Goal: Navigation & Orientation: Find specific page/section

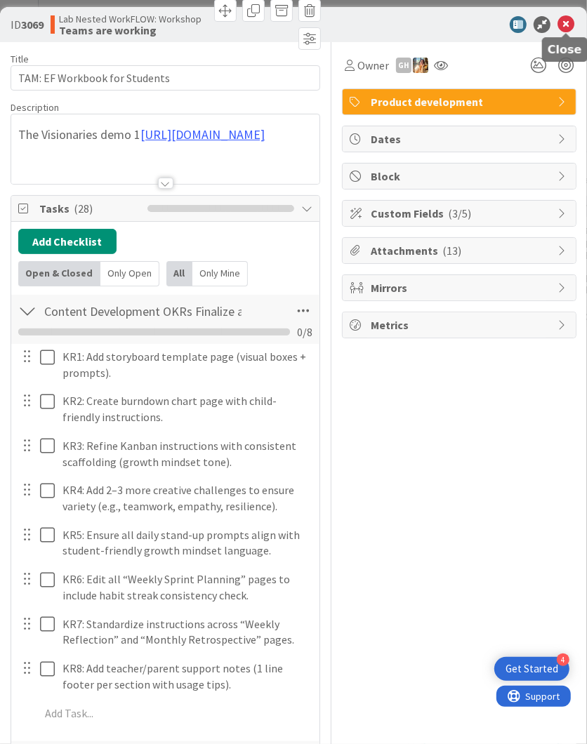
click at [560, 17] on icon at bounding box center [566, 24] width 17 height 17
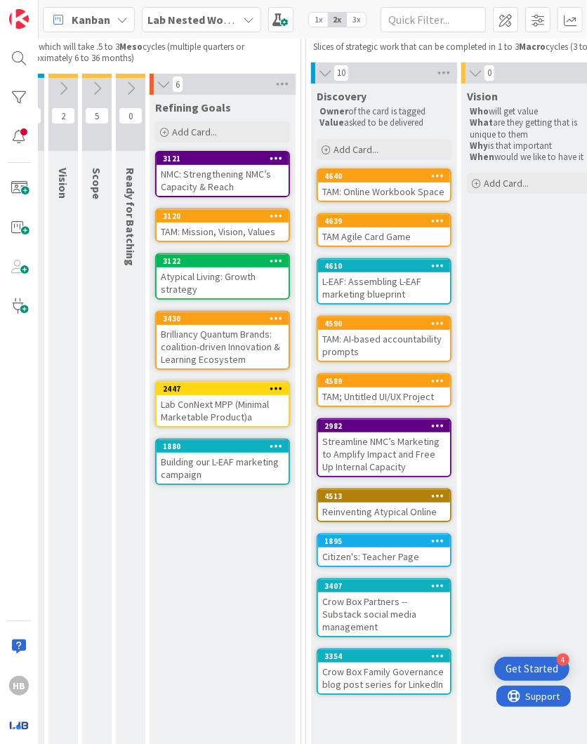
scroll to position [133, 109]
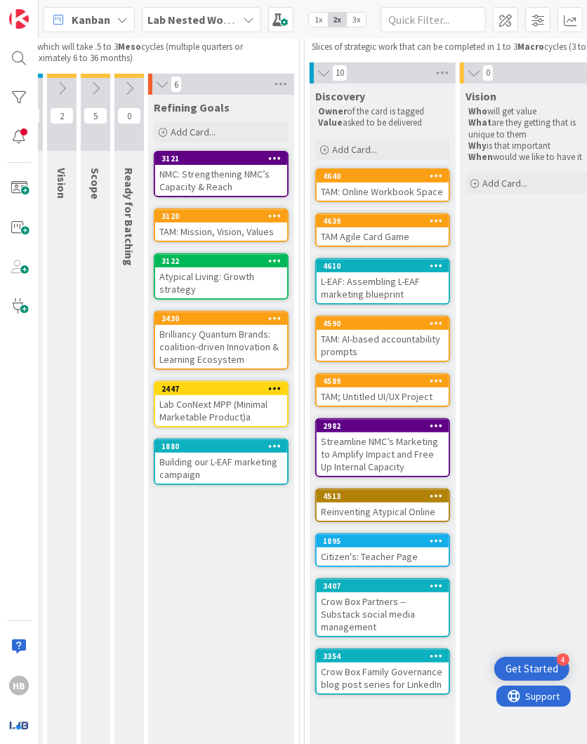
click at [204, 230] on div "TAM: Mission, Vision, Values" at bounding box center [221, 232] width 132 height 18
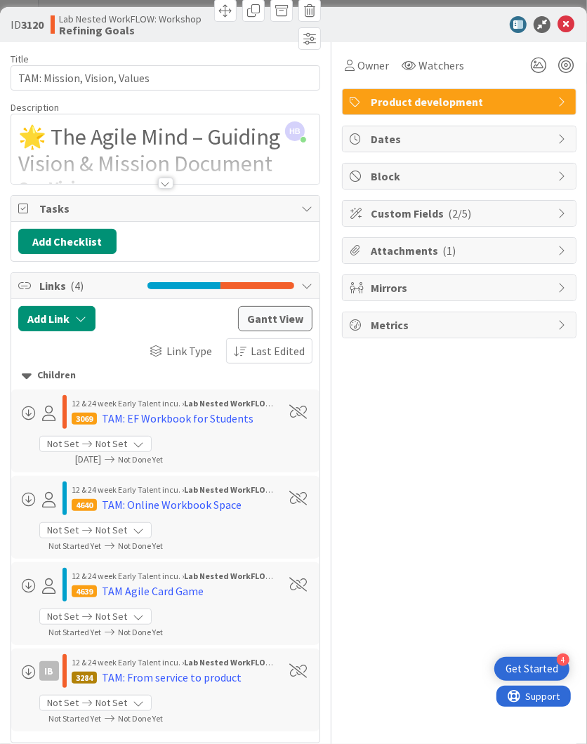
click at [309, 207] on icon at bounding box center [306, 208] width 11 height 11
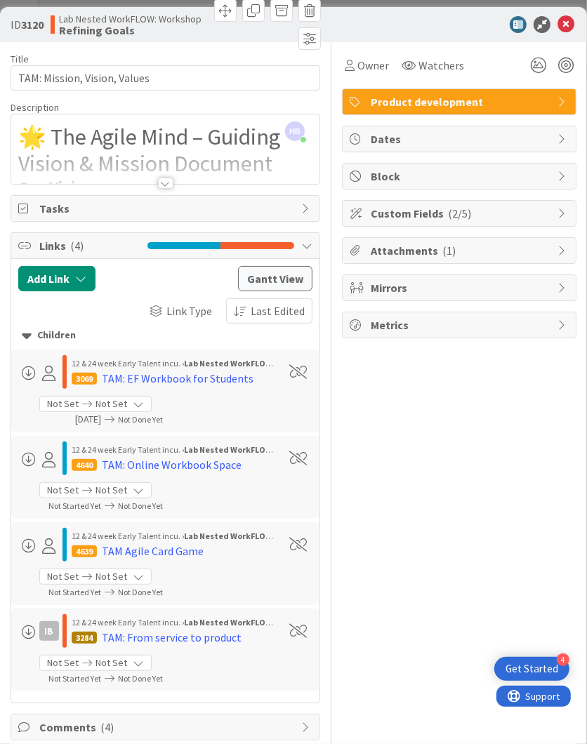
click at [309, 207] on icon at bounding box center [306, 208] width 11 height 11
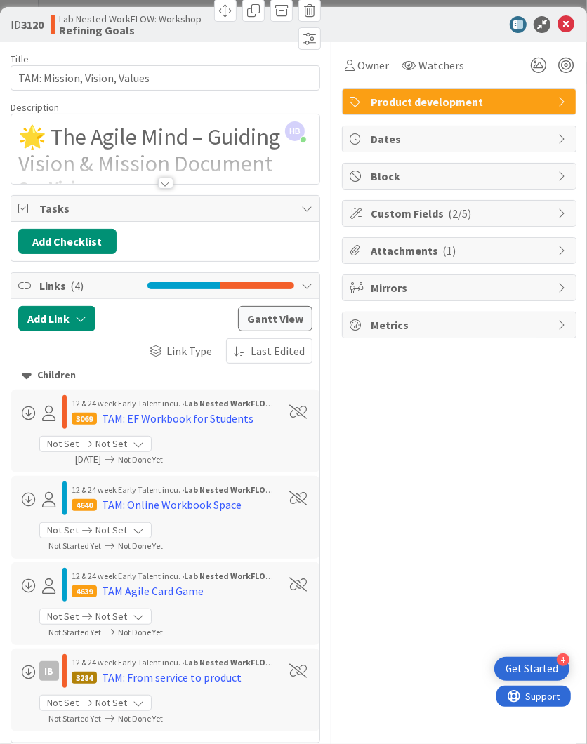
click at [310, 276] on div "Links ( 4 )" at bounding box center [165, 286] width 308 height 26
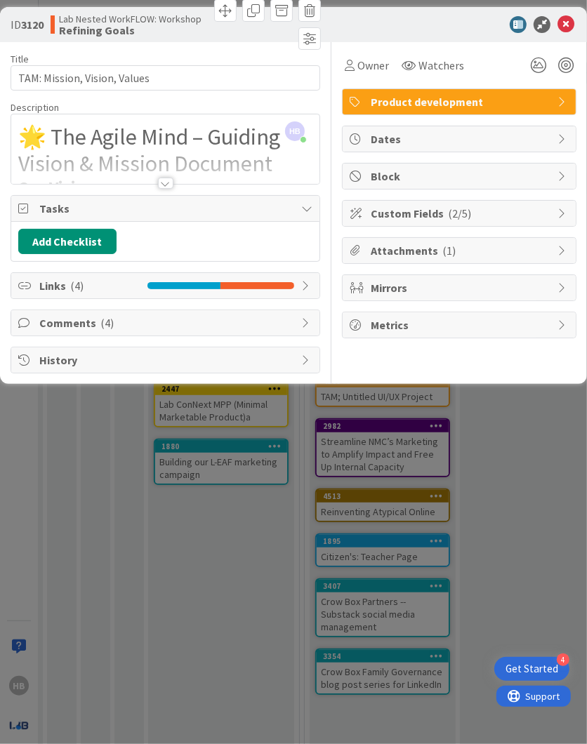
click at [310, 283] on icon at bounding box center [306, 285] width 11 height 11
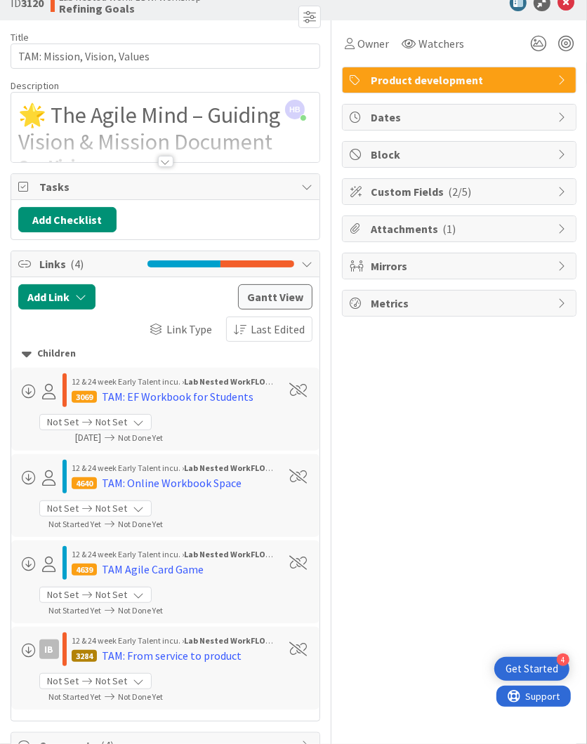
scroll to position [27, 0]
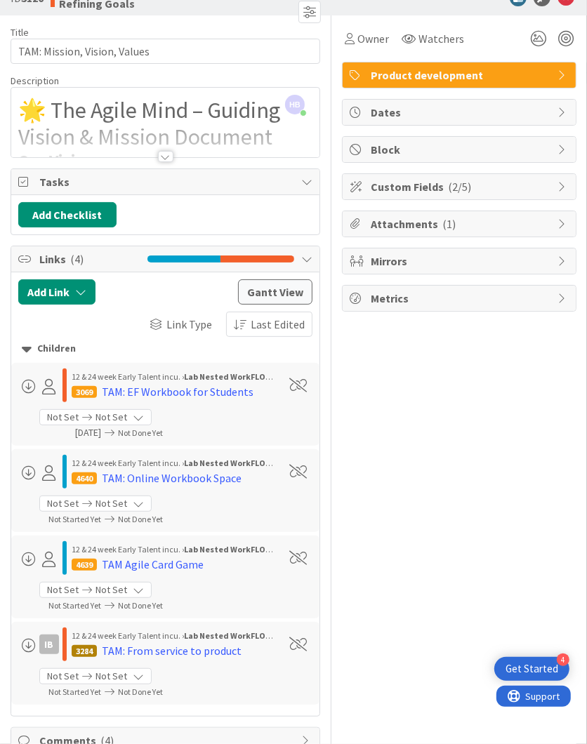
click at [309, 254] on icon at bounding box center [306, 259] width 11 height 11
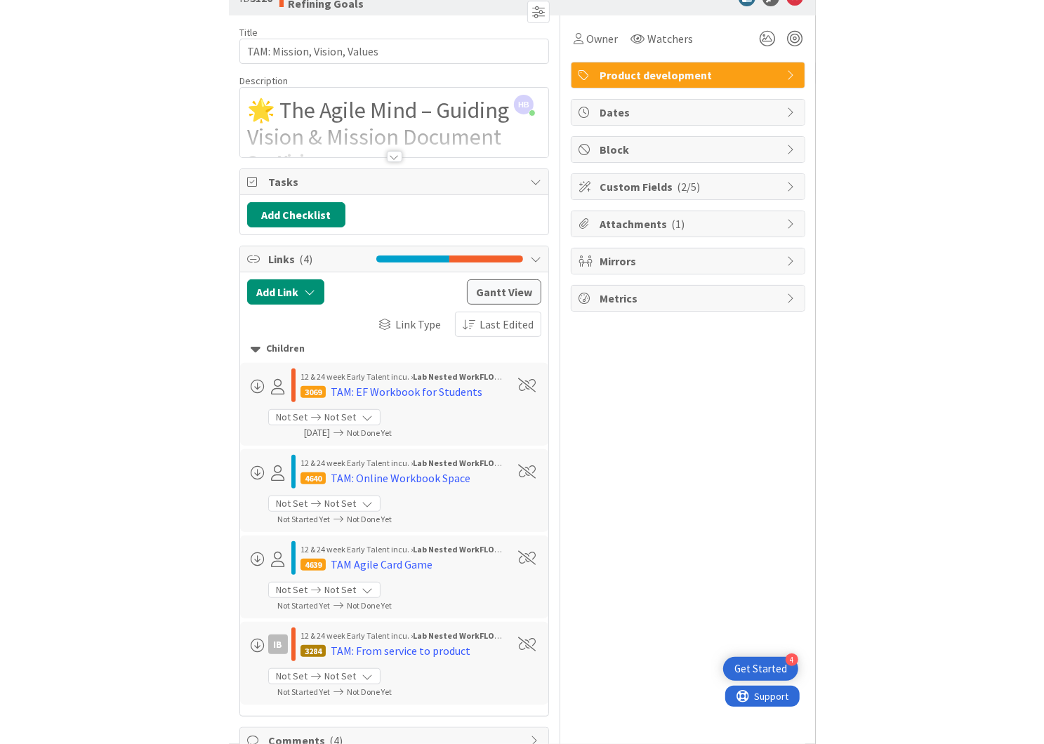
scroll to position [0, 0]
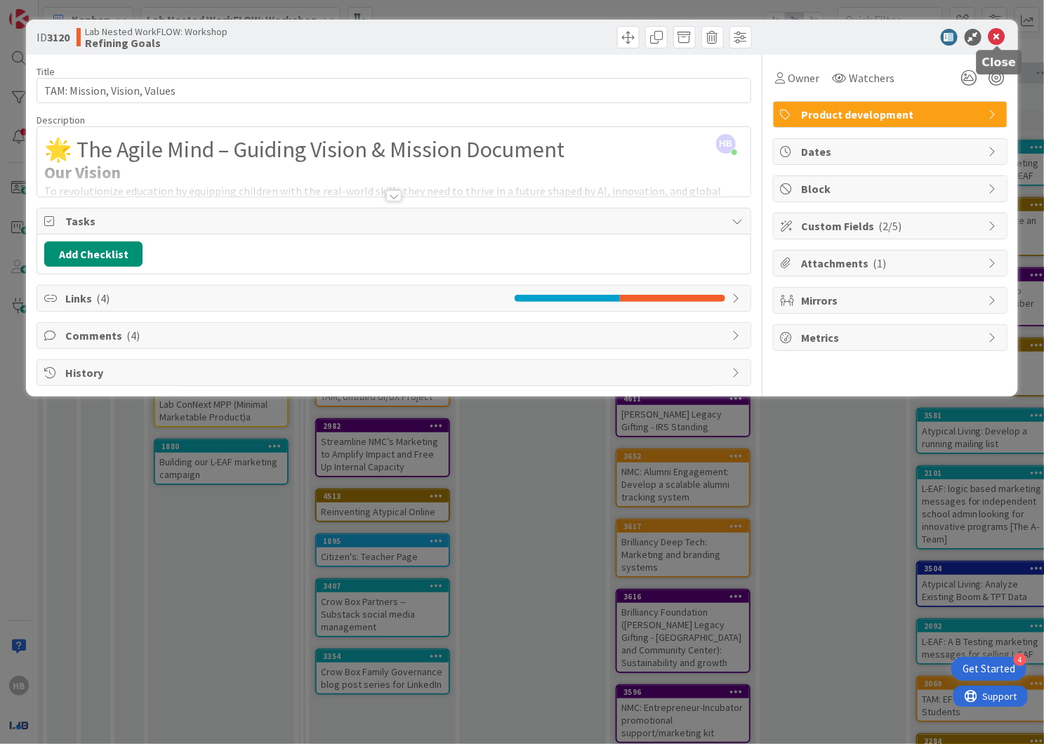
click at [586, 39] on icon at bounding box center [997, 37] width 17 height 17
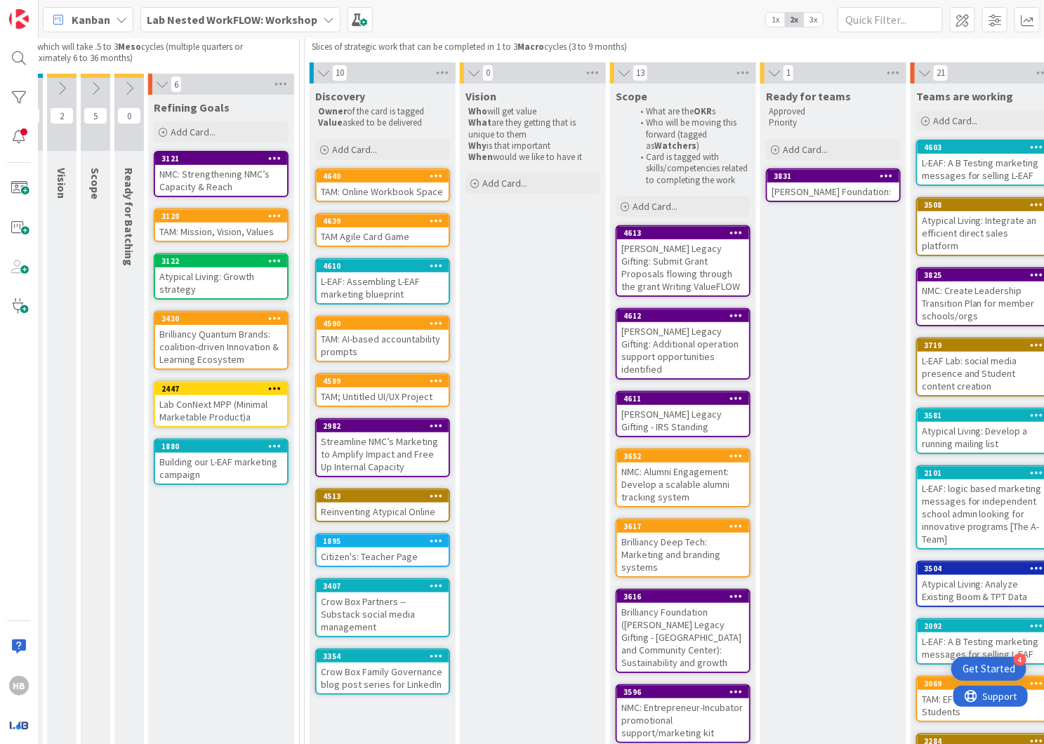
click at [345, 332] on div "TAM: AI-based accountability prompts" at bounding box center [383, 345] width 132 height 31
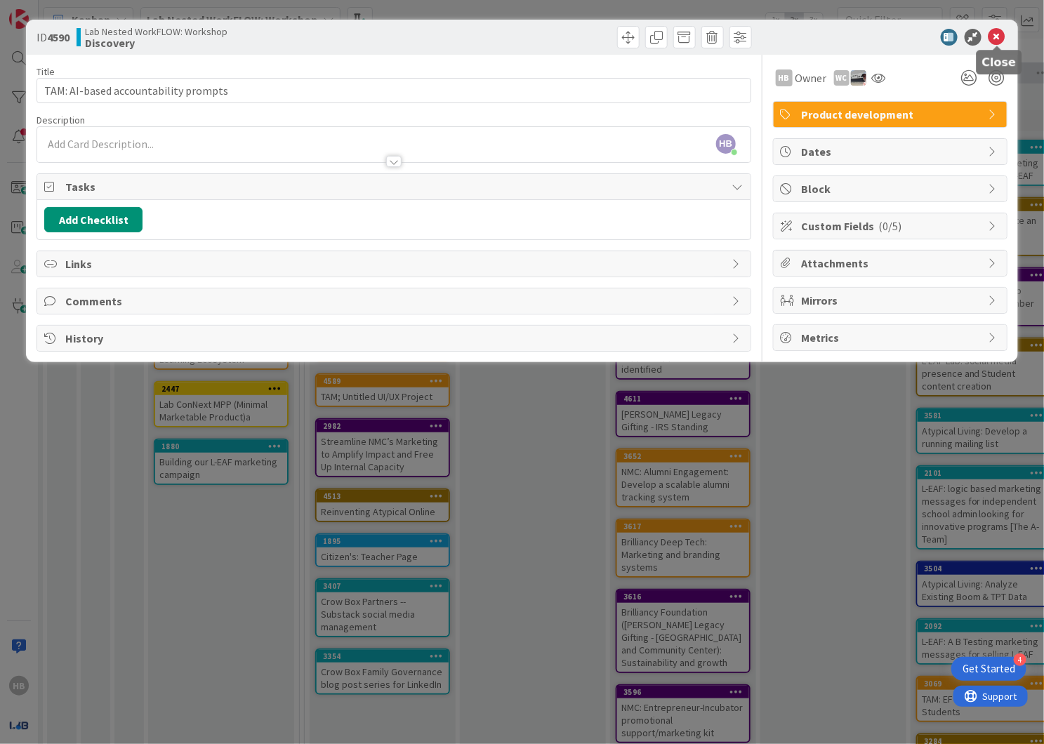
click at [586, 32] on icon at bounding box center [997, 37] width 17 height 17
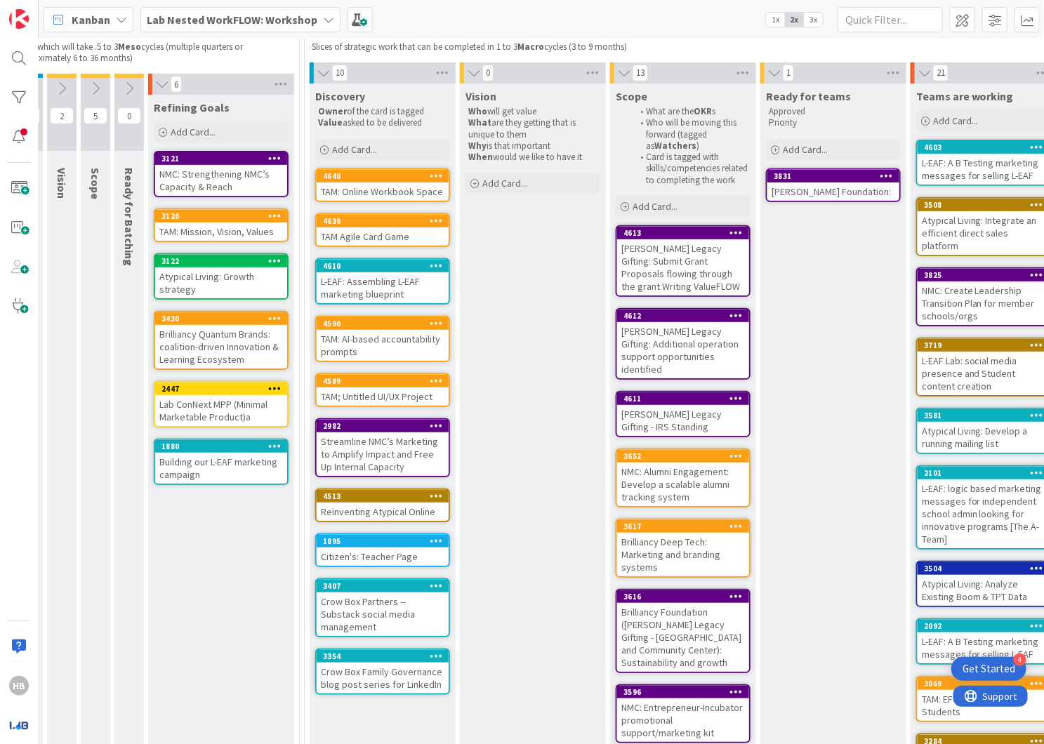
click at [198, 233] on div "TAM: Mission, Vision, Values" at bounding box center [221, 232] width 132 height 18
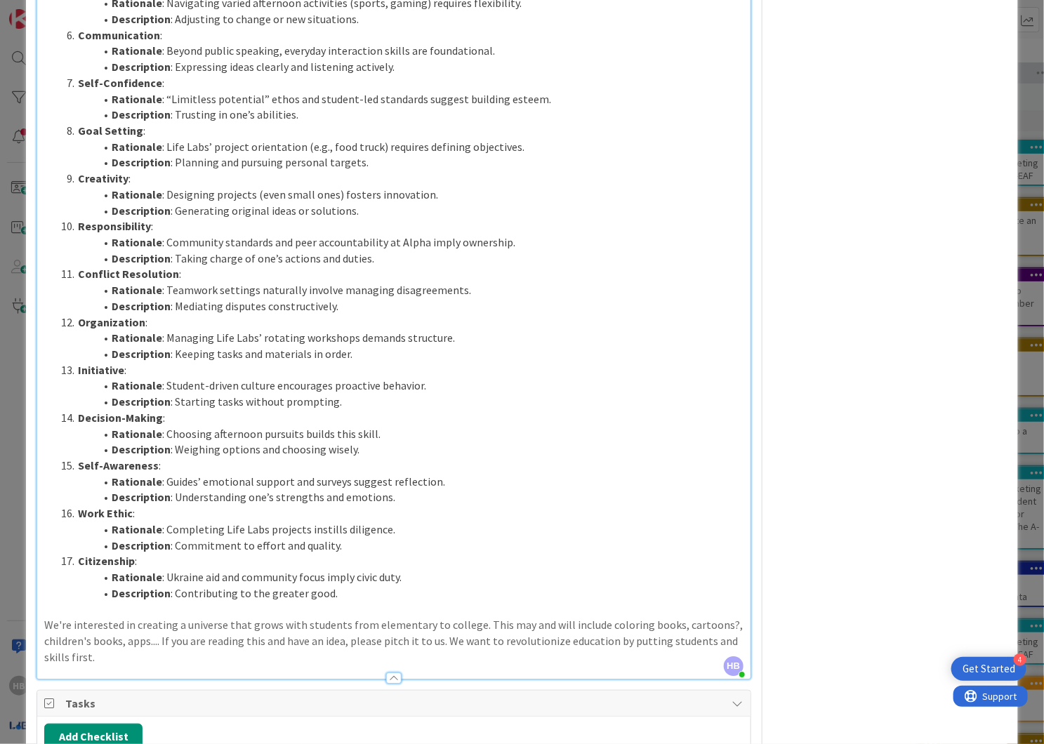
scroll to position [1551, 0]
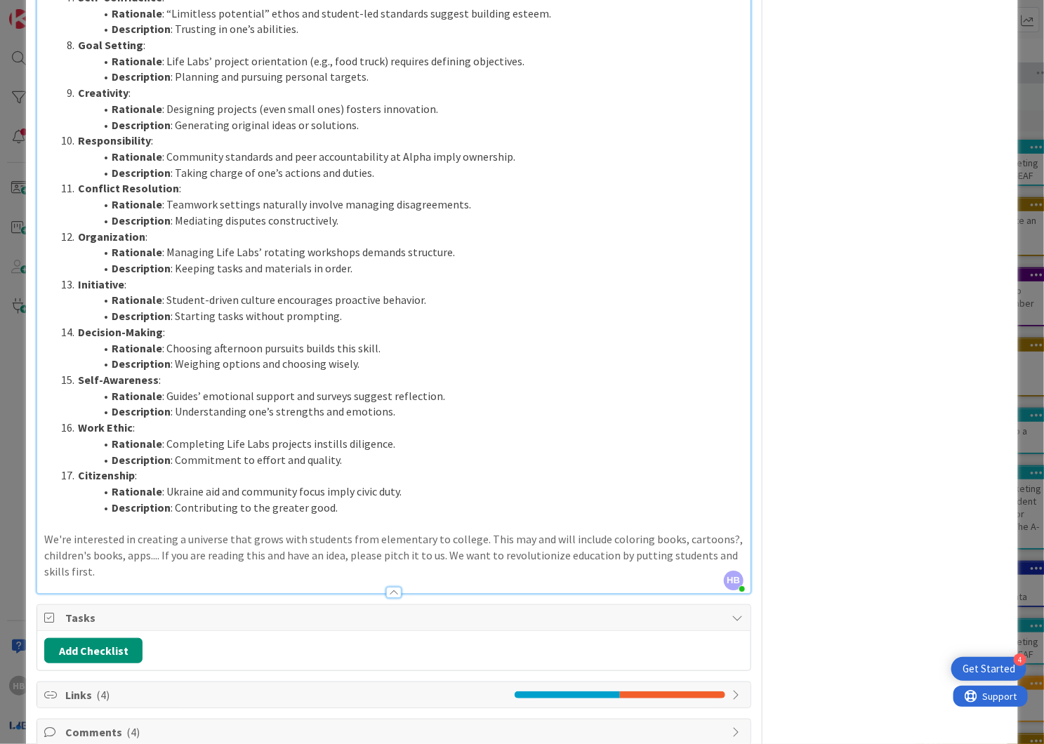
click at [169, 610] on span "Tasks" at bounding box center [395, 618] width 660 height 17
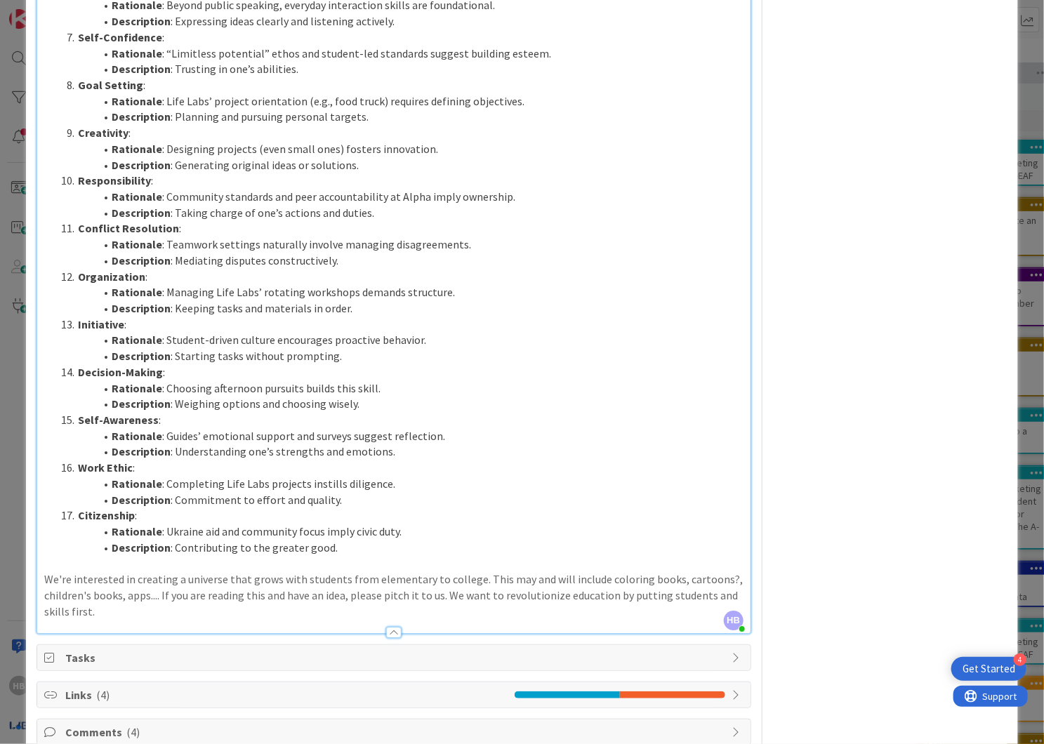
click at [169, 650] on span "Tasks" at bounding box center [395, 658] width 660 height 17
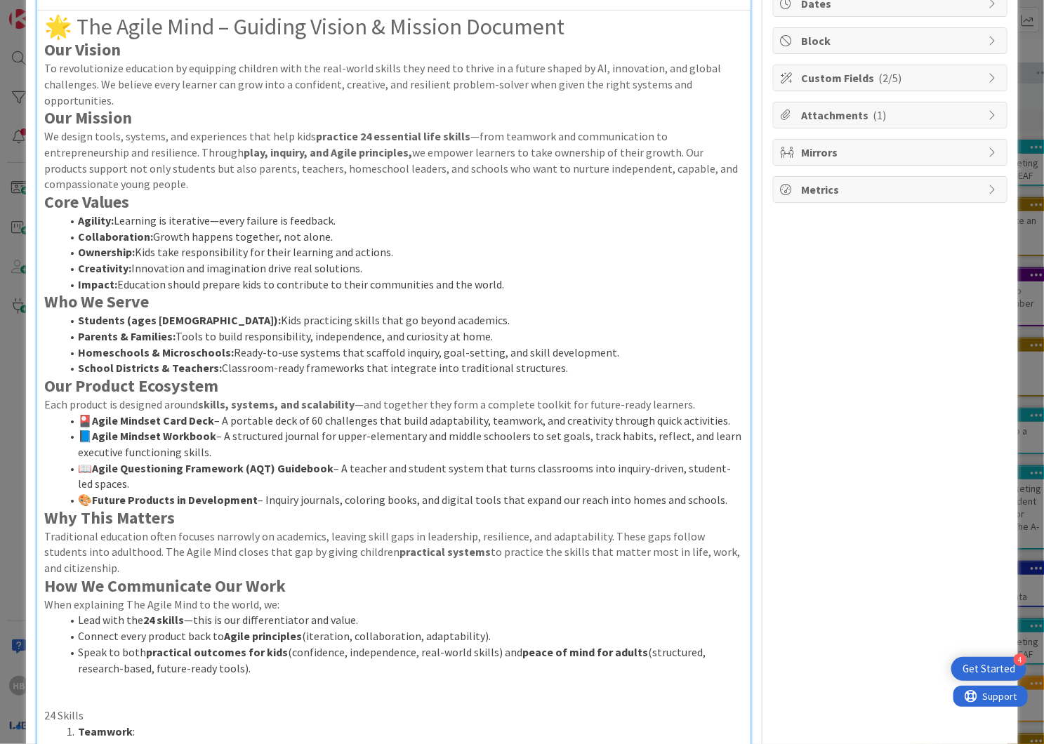
scroll to position [0, 0]
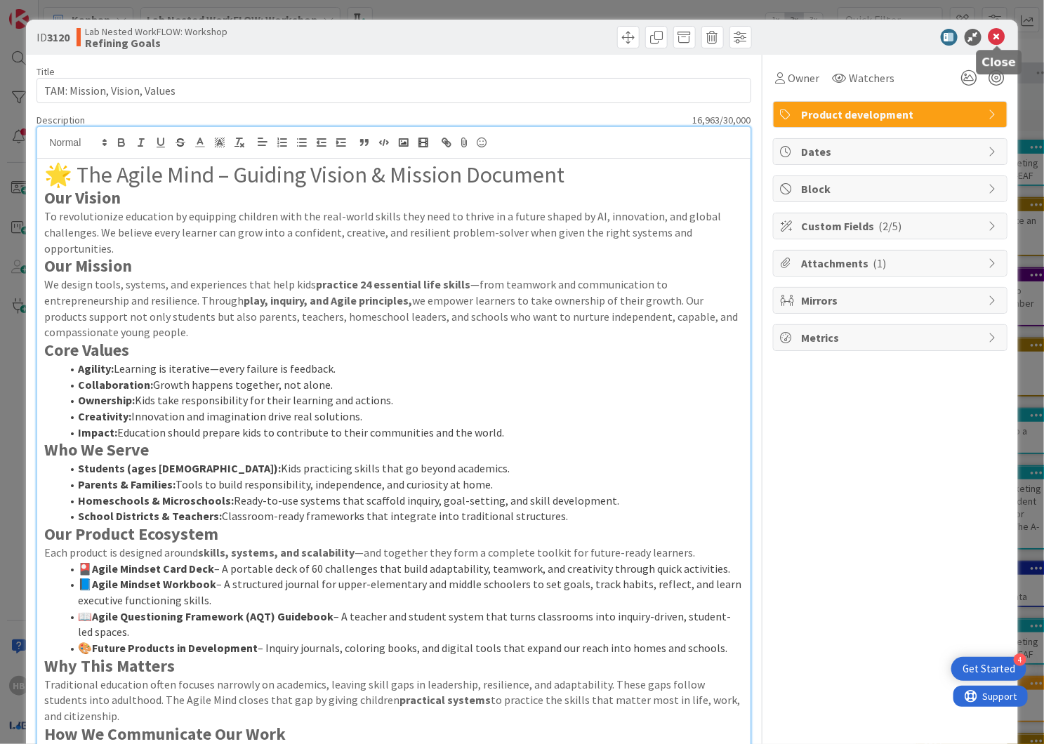
click at [586, 39] on icon at bounding box center [997, 37] width 17 height 17
